Goal: Information Seeking & Learning: Find contact information

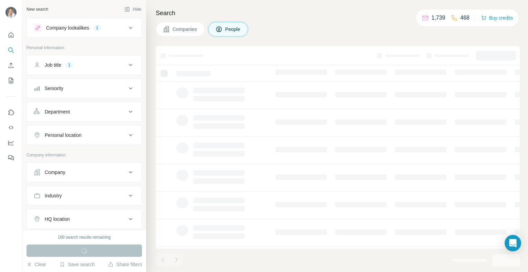
click at [126, 134] on icon at bounding box center [130, 135] width 8 height 8
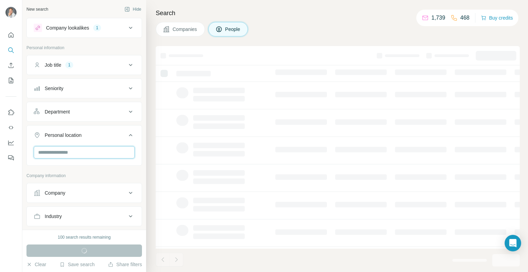
click at [71, 154] on input "text" at bounding box center [84, 152] width 101 height 12
type input "****"
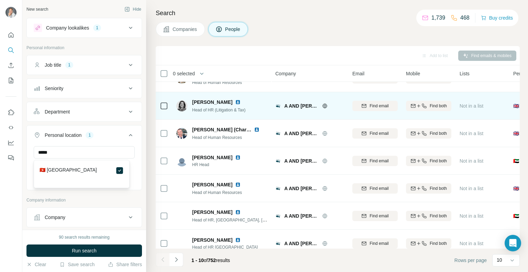
scroll to position [112, 0]
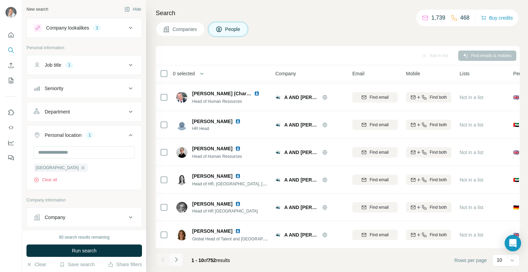
click at [178, 261] on icon "Navigate to next page" at bounding box center [176, 259] width 7 height 7
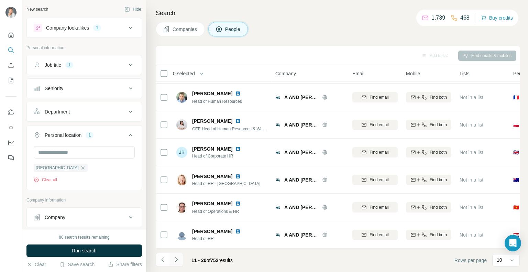
click at [177, 259] on icon "Navigate to next page" at bounding box center [176, 259] width 7 height 7
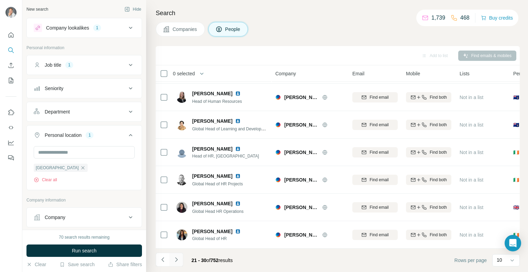
click at [177, 259] on icon "Navigate to next page" at bounding box center [176, 259] width 2 height 4
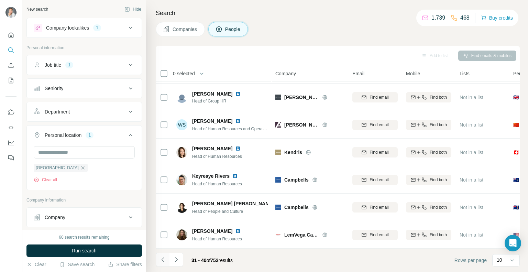
click at [161, 260] on icon "Navigate to previous page" at bounding box center [162, 259] width 7 height 7
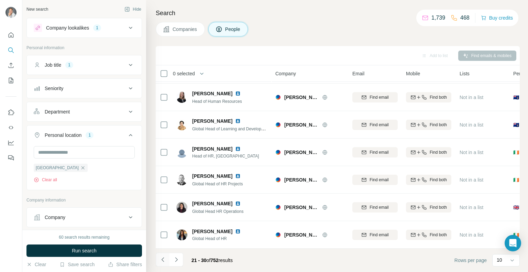
click at [161, 260] on icon "Navigate to previous page" at bounding box center [162, 259] width 7 height 7
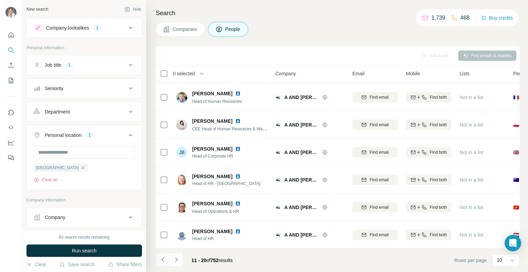
click at [161, 260] on icon "Navigate to previous page" at bounding box center [162, 259] width 7 height 7
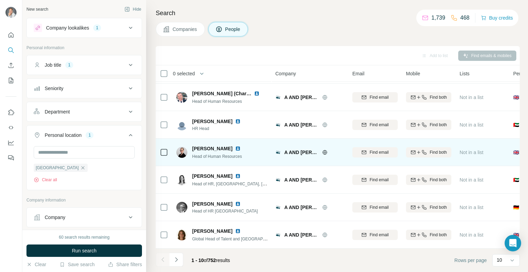
scroll to position [0, 0]
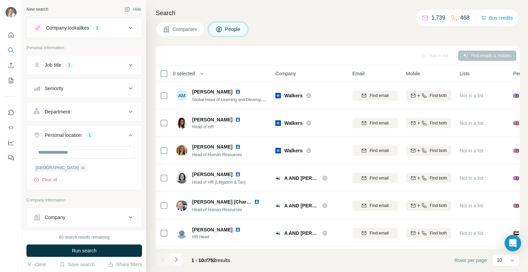
click at [178, 258] on icon "Navigate to next page" at bounding box center [176, 259] width 7 height 7
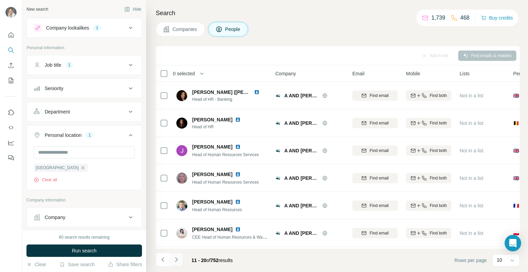
click at [179, 261] on icon "Navigate to next page" at bounding box center [176, 259] width 7 height 7
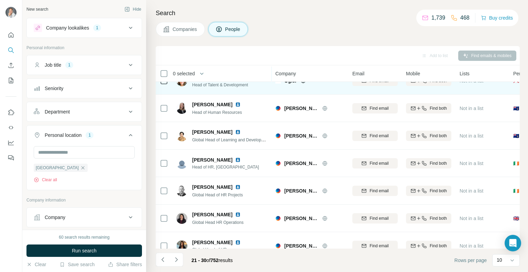
scroll to position [112, 0]
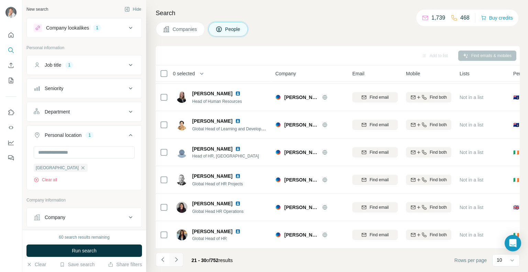
click at [176, 261] on icon "Navigate to next page" at bounding box center [176, 259] width 2 height 4
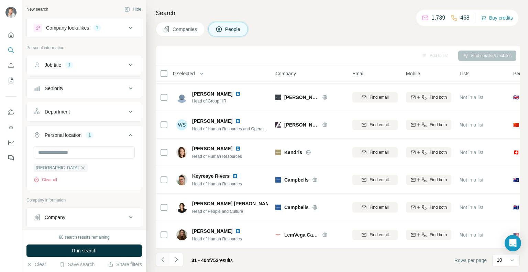
click at [163, 261] on icon "Navigate to previous page" at bounding box center [162, 259] width 7 height 7
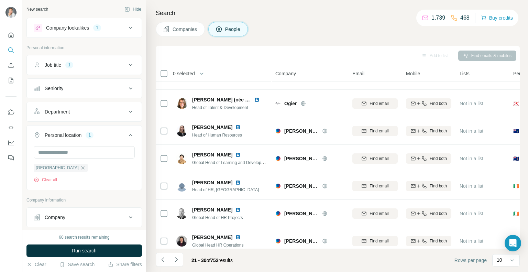
scroll to position [74, 0]
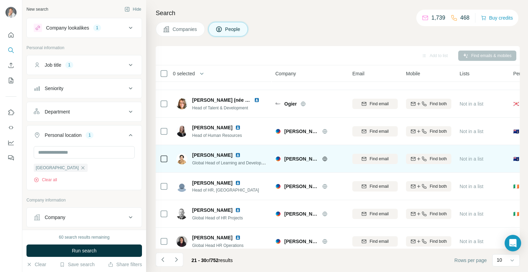
click at [235, 154] on img at bounding box center [237, 154] width 5 height 5
